Goal: Register for event/course

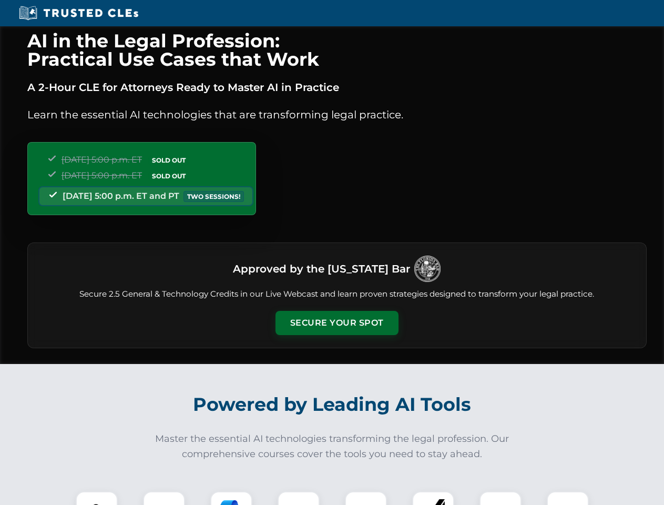
click at [336, 323] on button "Secure Your Spot" at bounding box center [336, 323] width 123 height 24
click at [97, 498] on img at bounding box center [96, 512] width 30 height 30
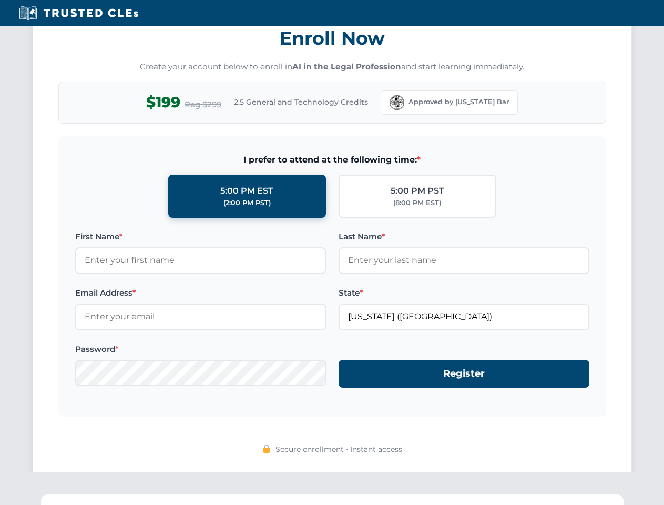
scroll to position [1032, 0]
